Goal: Find specific page/section: Find specific page/section

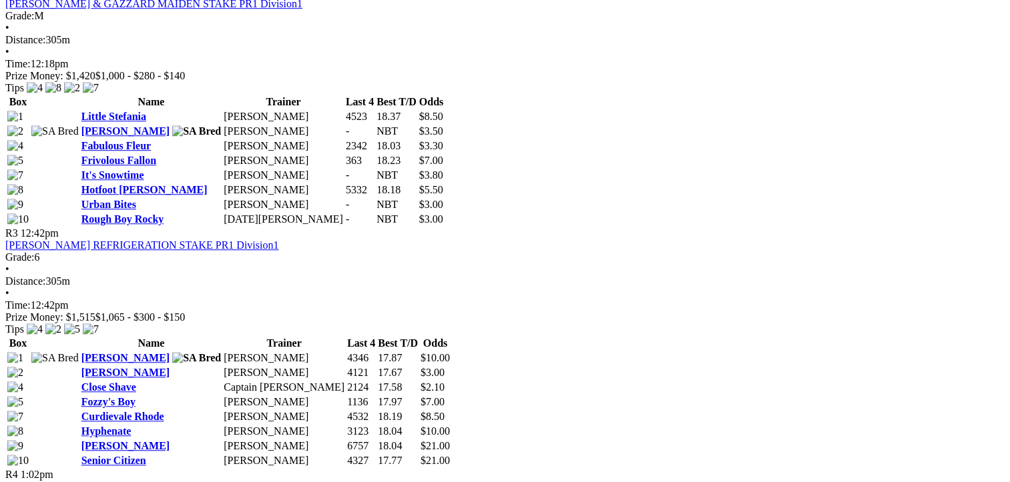
scroll to position [934, 0]
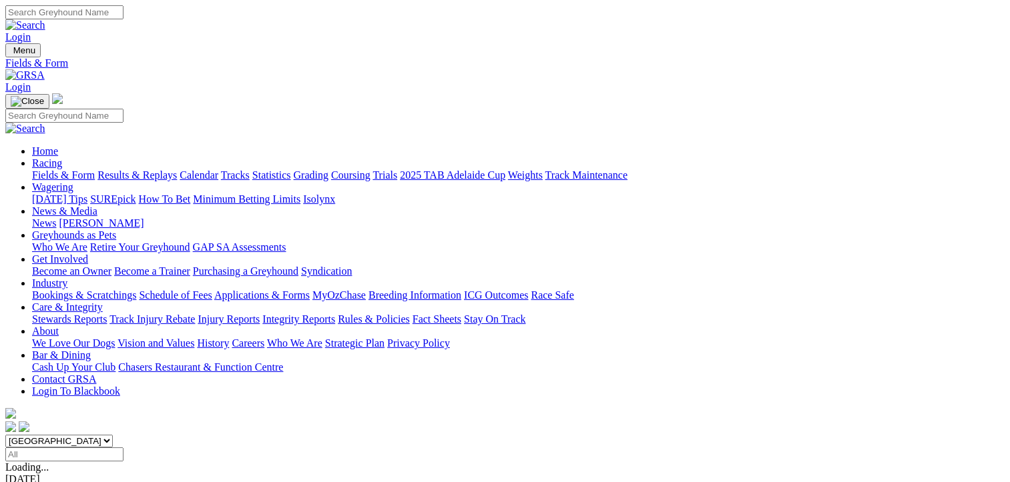
scroll to position [200, 0]
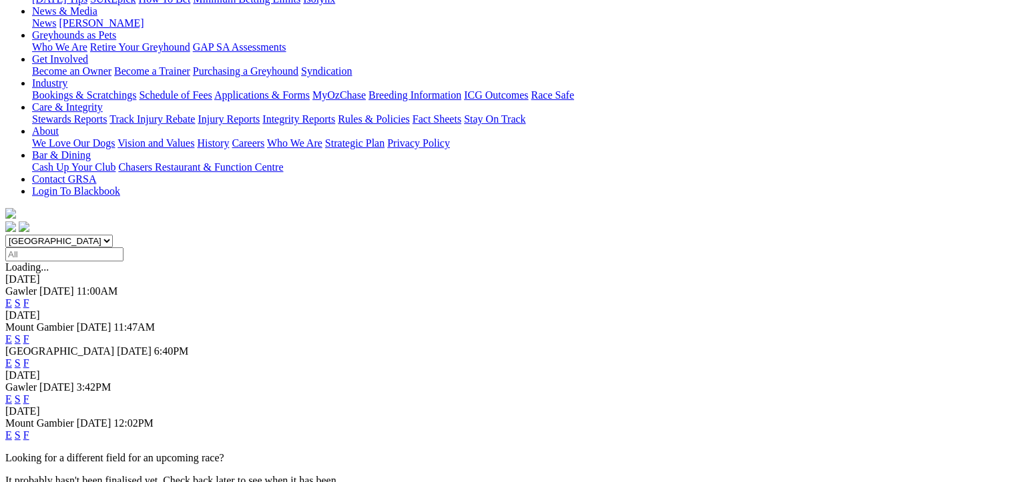
click at [29, 394] on link "F" at bounding box center [26, 399] width 6 height 11
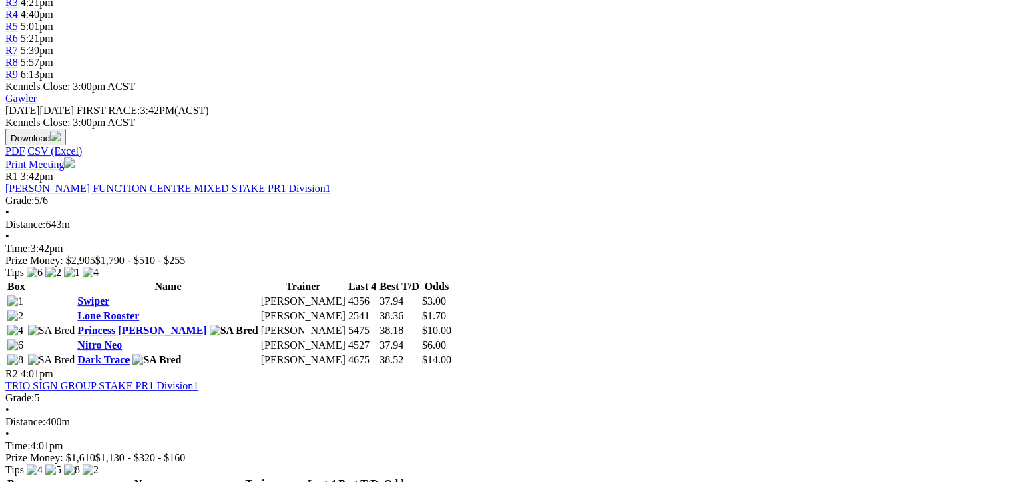
scroll to position [334, 0]
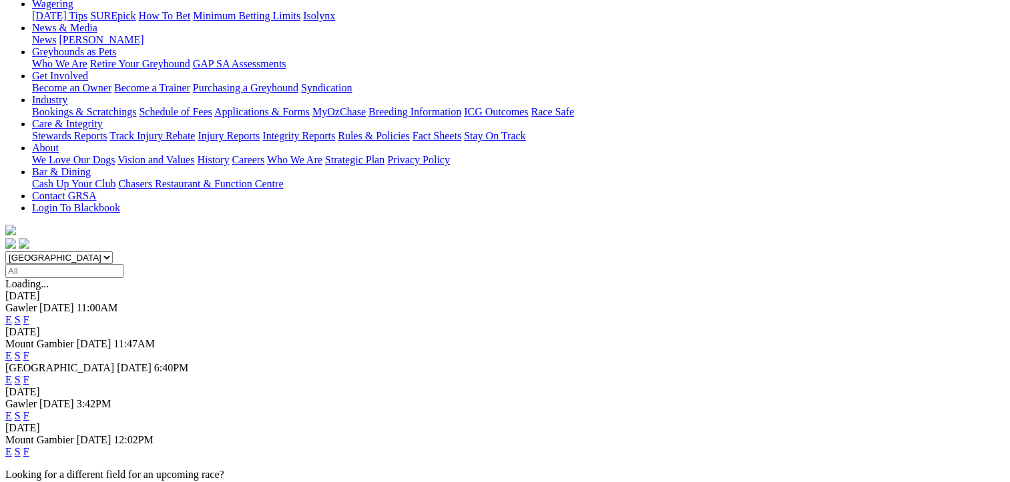
scroll to position [200, 0]
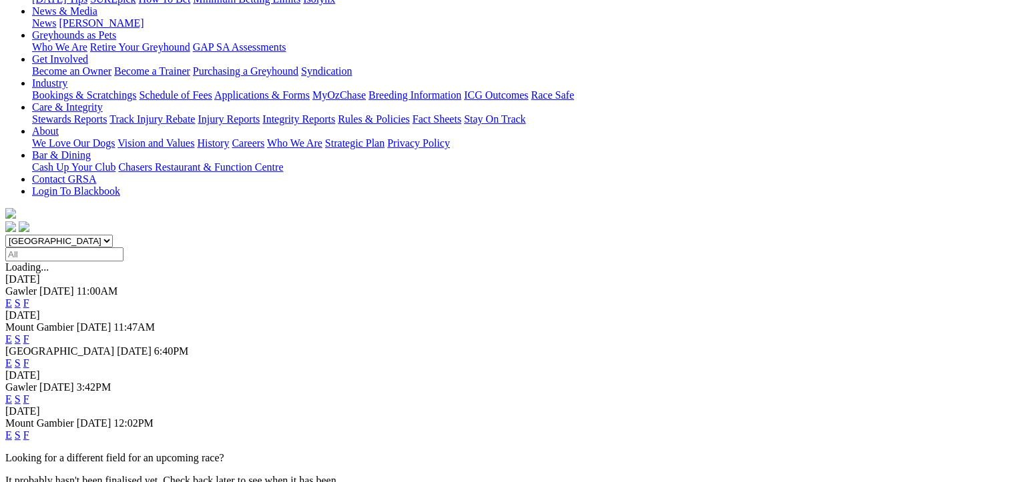
click at [29, 358] on link "F" at bounding box center [26, 363] width 6 height 11
